Goal: Task Accomplishment & Management: Use online tool/utility

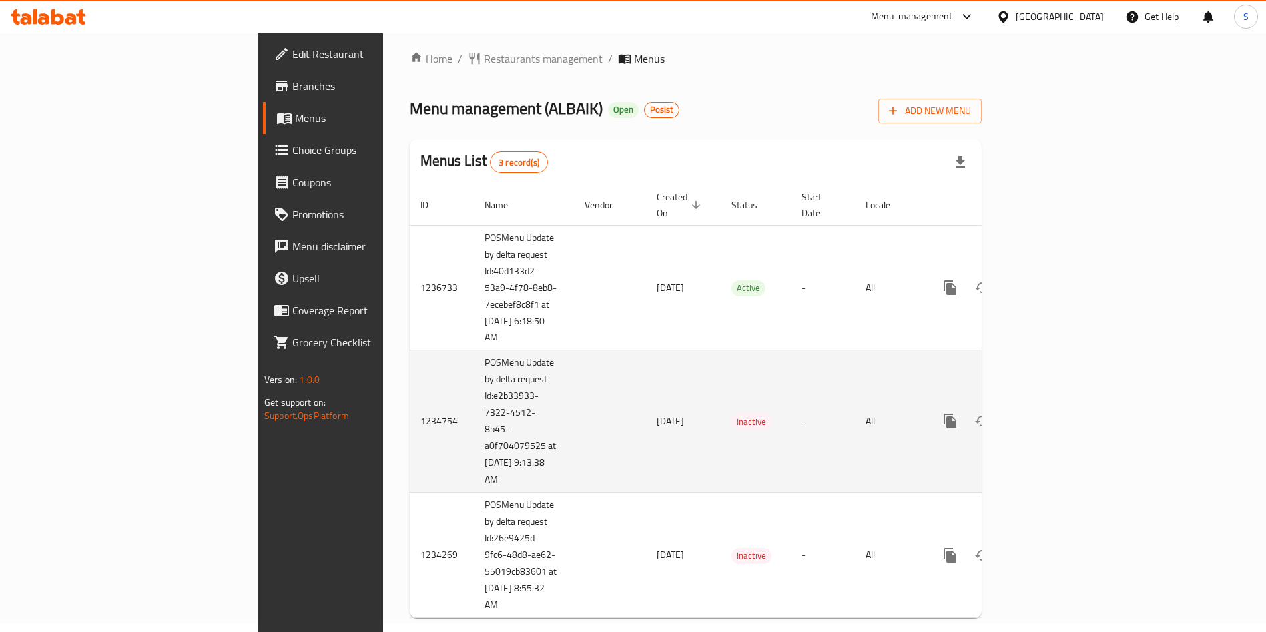
scroll to position [17, 0]
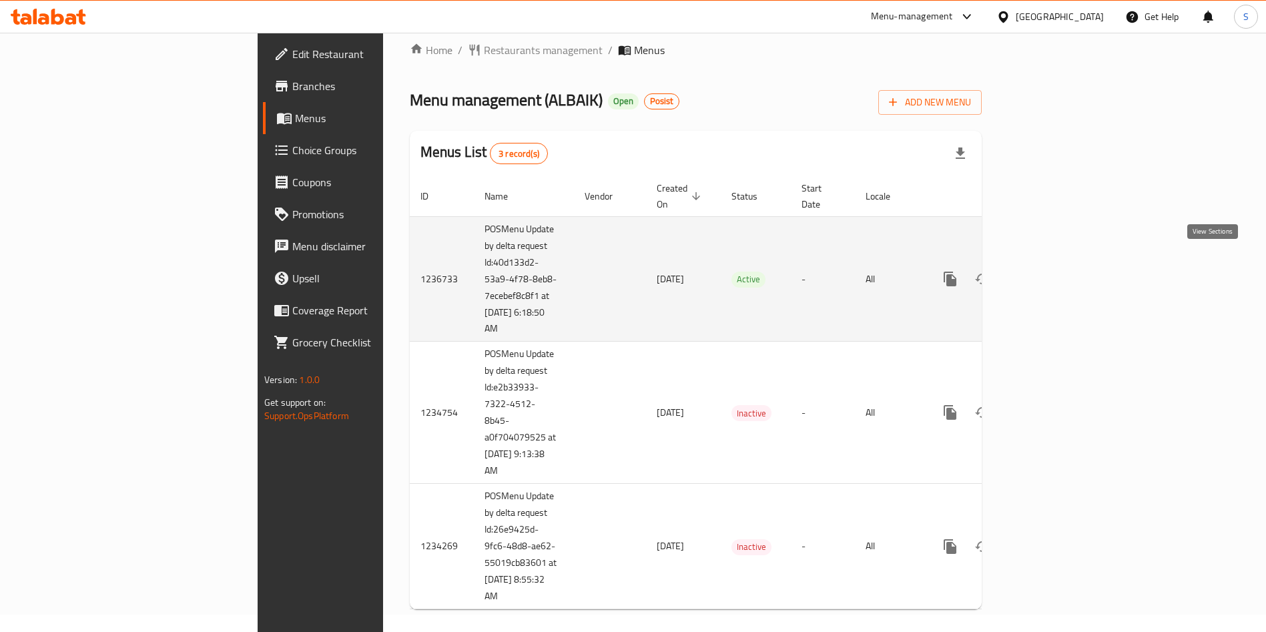
click at [1062, 263] on link "enhanced table" at bounding box center [1046, 279] width 32 height 32
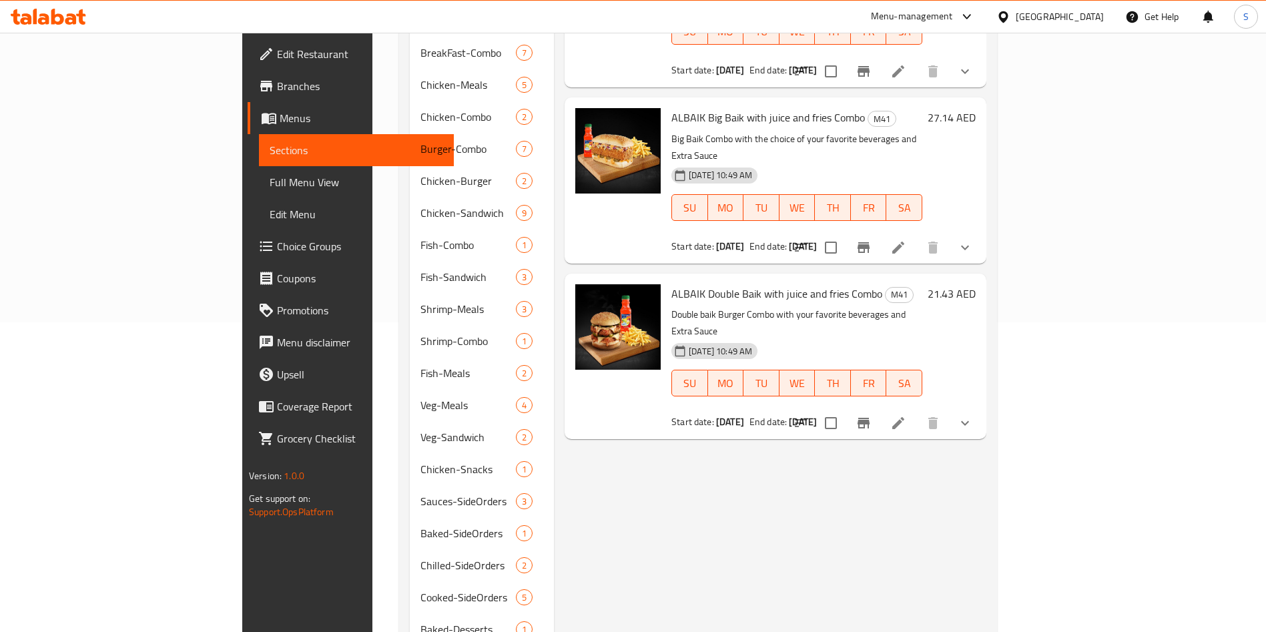
scroll to position [109, 0]
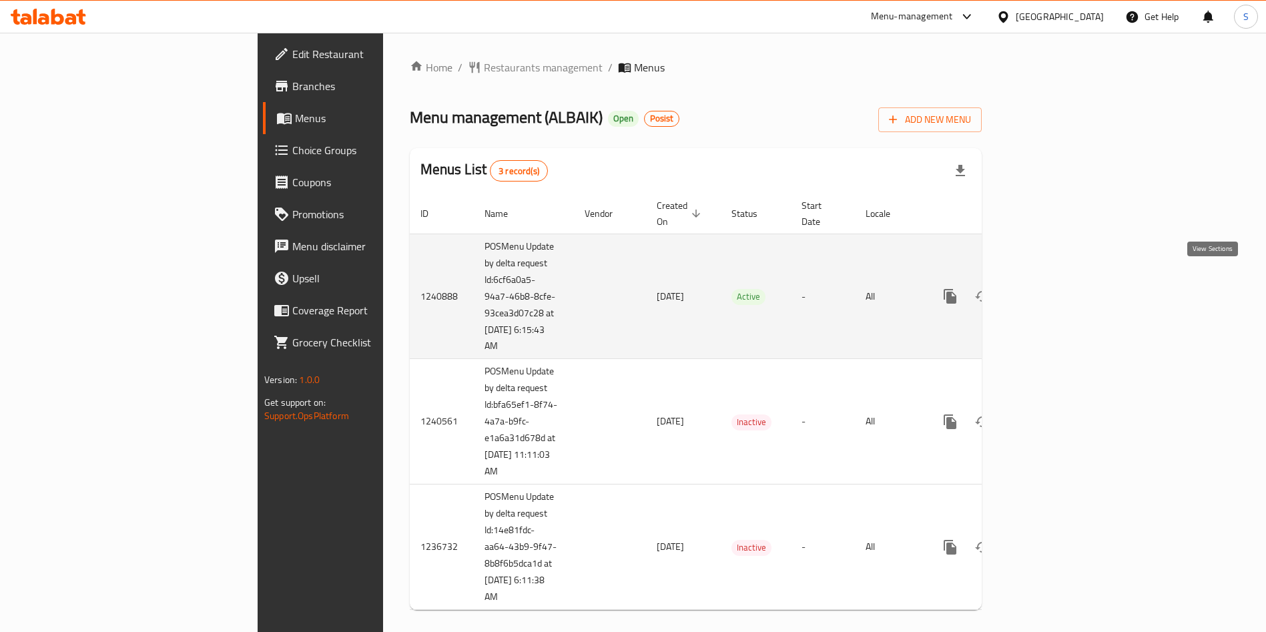
click at [1054, 288] on icon "enhanced table" at bounding box center [1046, 296] width 16 height 16
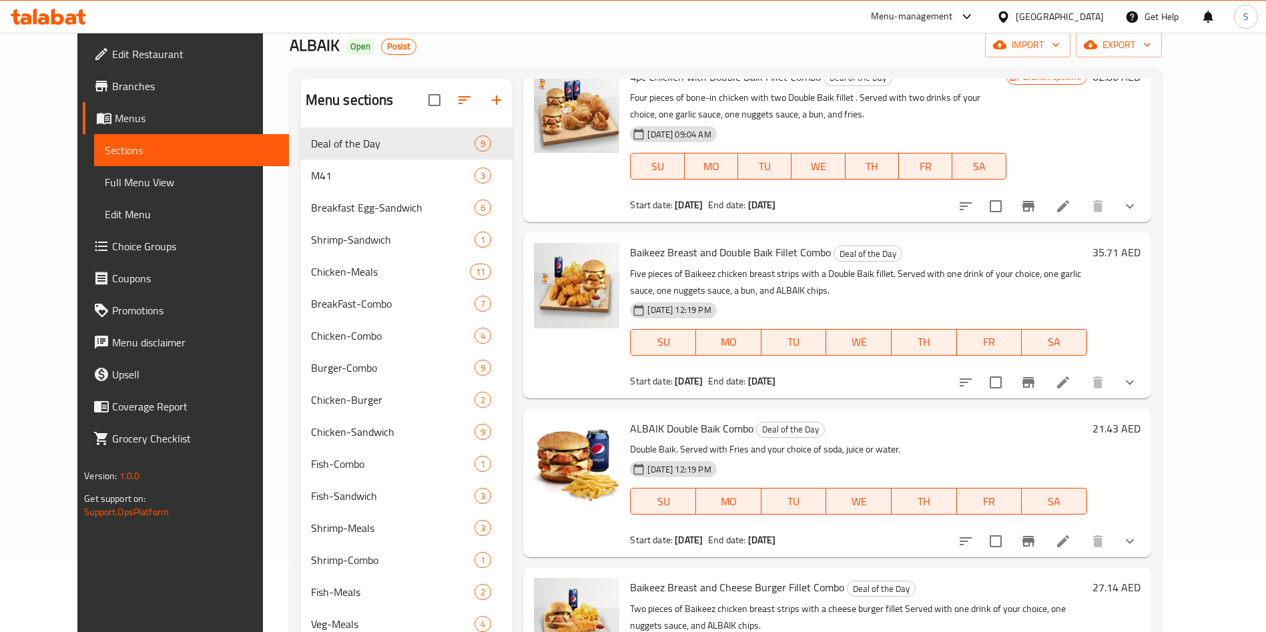
scroll to position [9, 0]
